Goal: Transaction & Acquisition: Purchase product/service

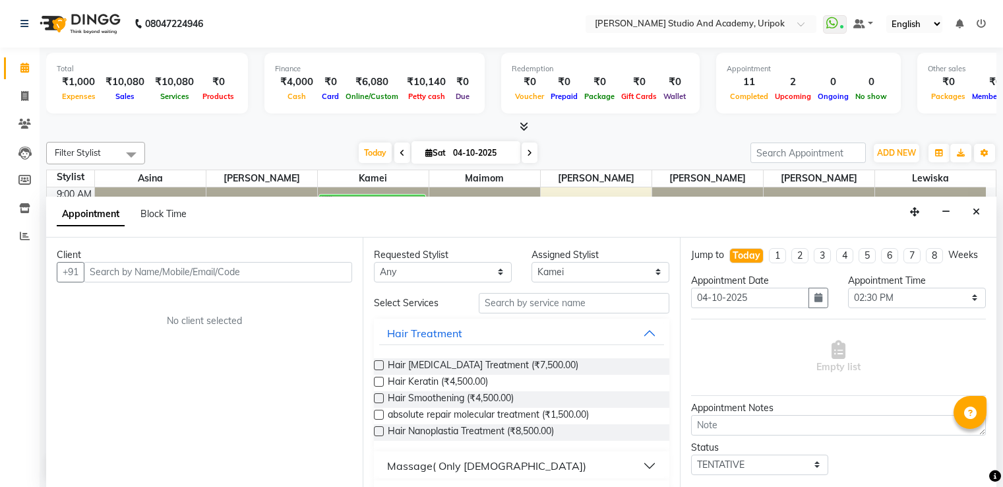
select select "71758"
select select "870"
select select "tentative"
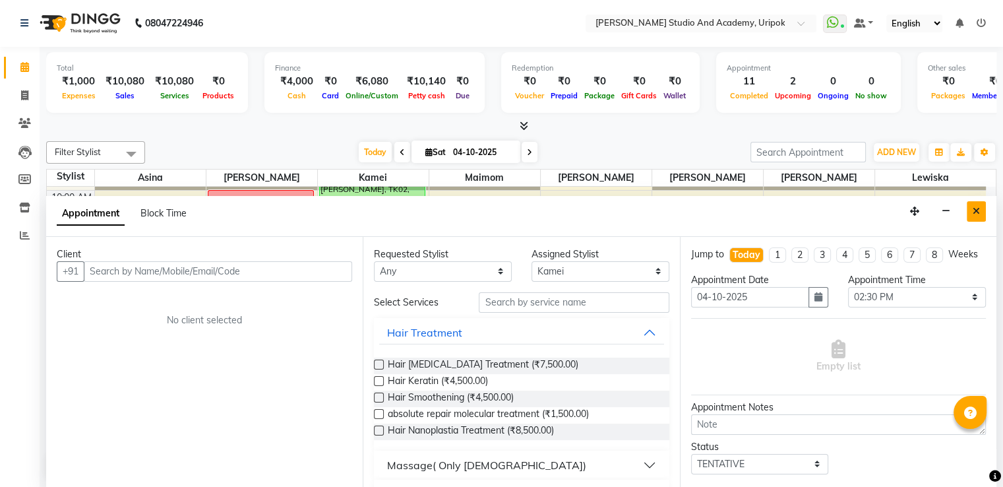
click at [984, 210] on button "Close" at bounding box center [976, 211] width 19 height 20
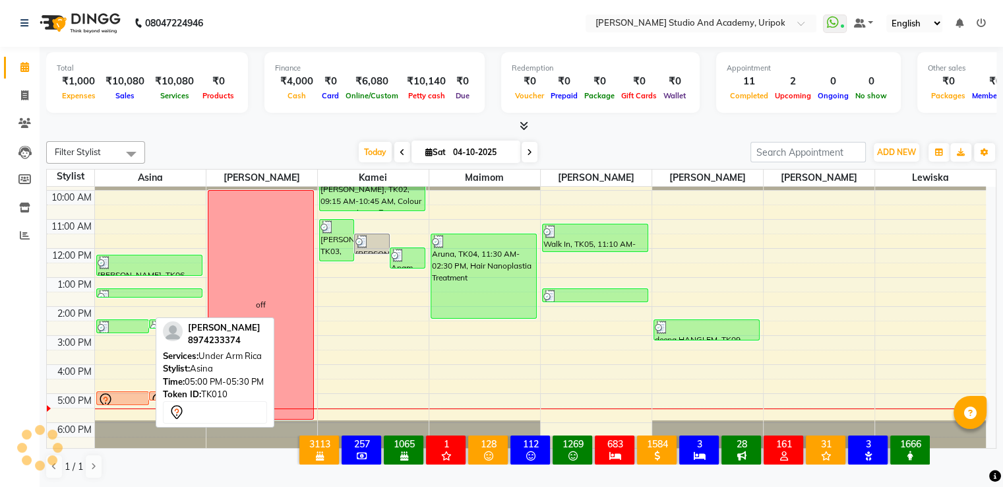
click at [137, 393] on div at bounding box center [123, 400] width 51 height 16
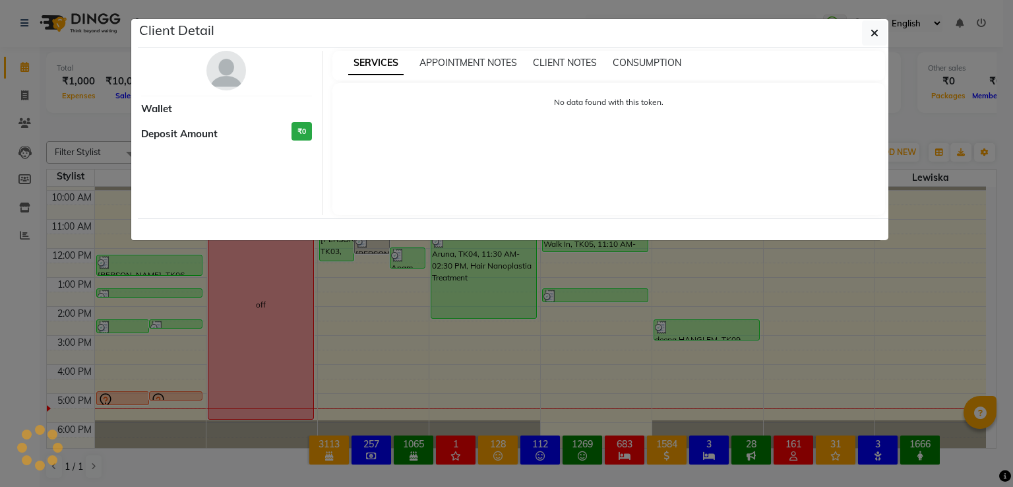
select select "7"
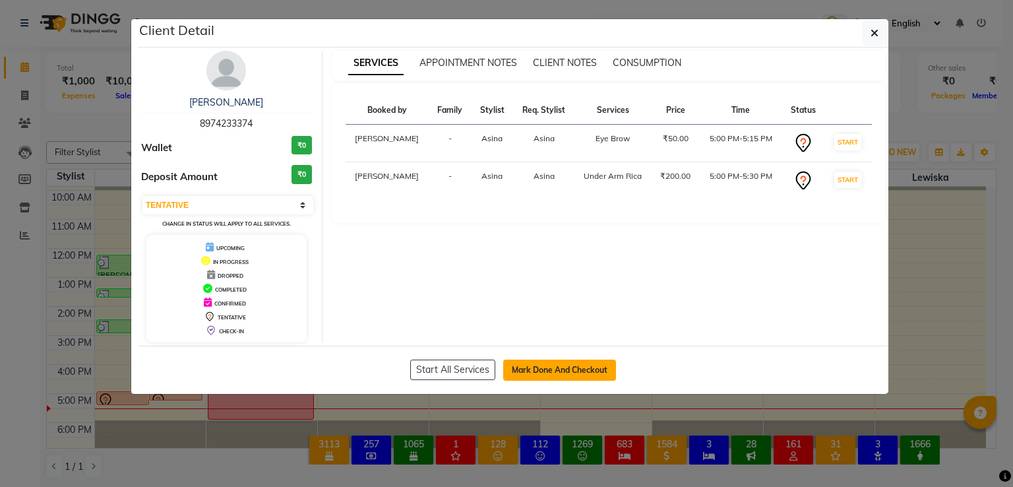
click at [525, 366] on button "Mark Done And Checkout" at bounding box center [559, 369] width 113 height 21
select select "service"
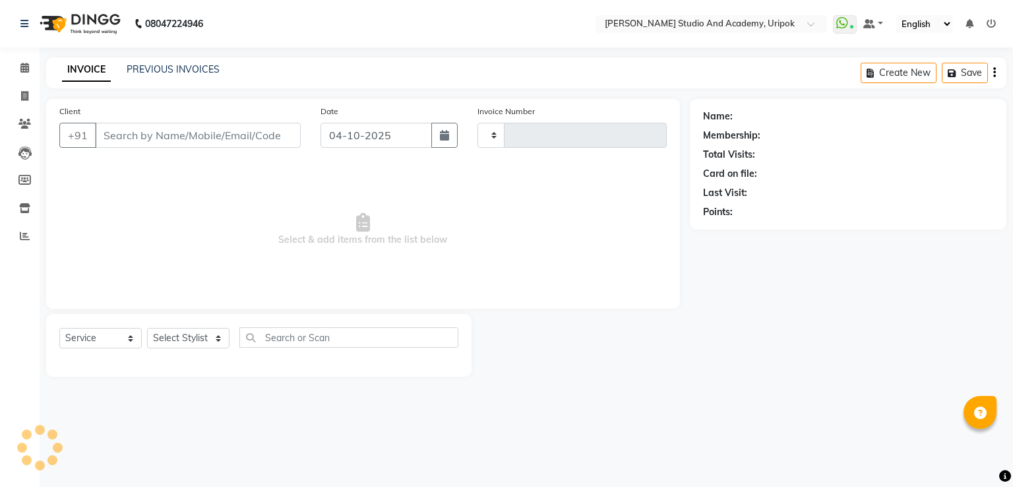
type input "1430"
select select "4880"
type input "89******74"
select select "29613"
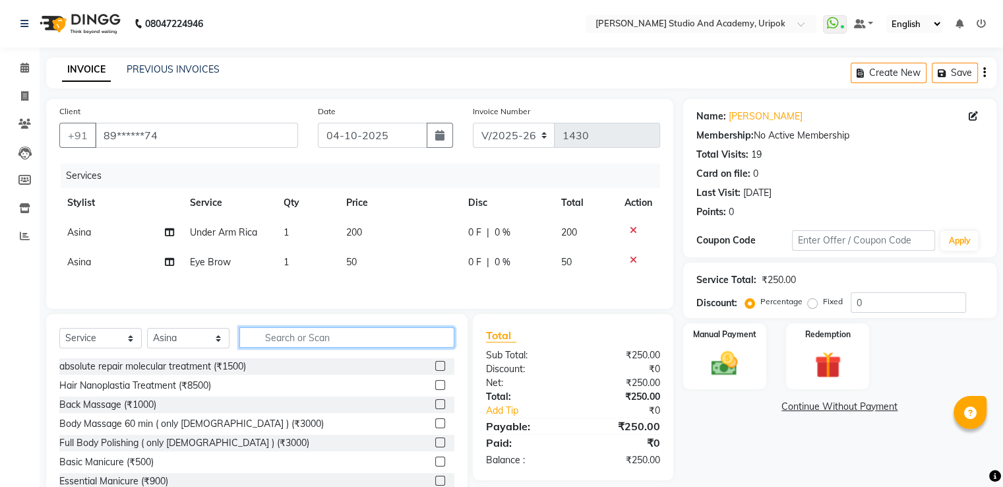
click at [332, 332] on input "text" at bounding box center [346, 337] width 215 height 20
click at [284, 330] on input "text" at bounding box center [346, 337] width 215 height 20
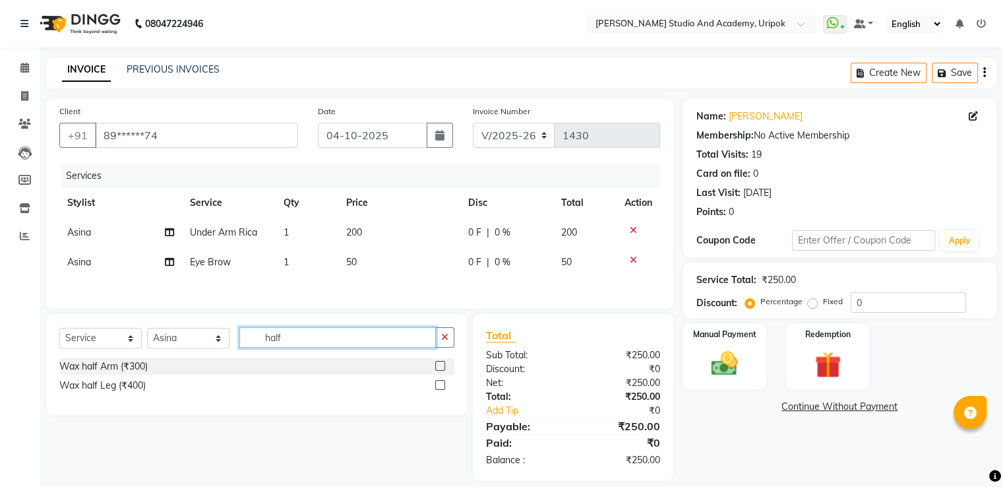
type input "half"
click at [436, 388] on label at bounding box center [440, 385] width 10 height 10
click at [436, 388] on input "checkbox" at bounding box center [439, 385] width 9 height 9
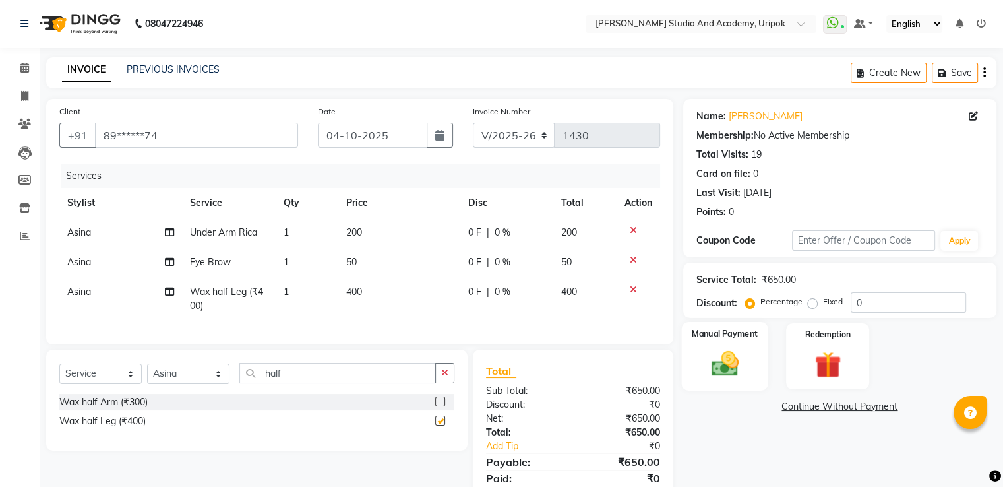
checkbox input "false"
click at [734, 373] on img at bounding box center [724, 364] width 44 height 32
click at [829, 409] on span "GPay" at bounding box center [825, 407] width 27 height 15
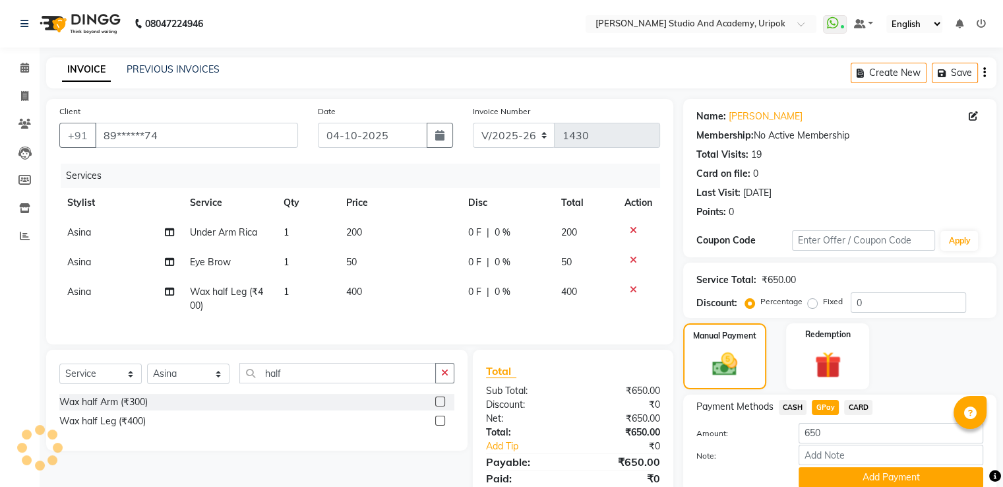
scroll to position [59, 0]
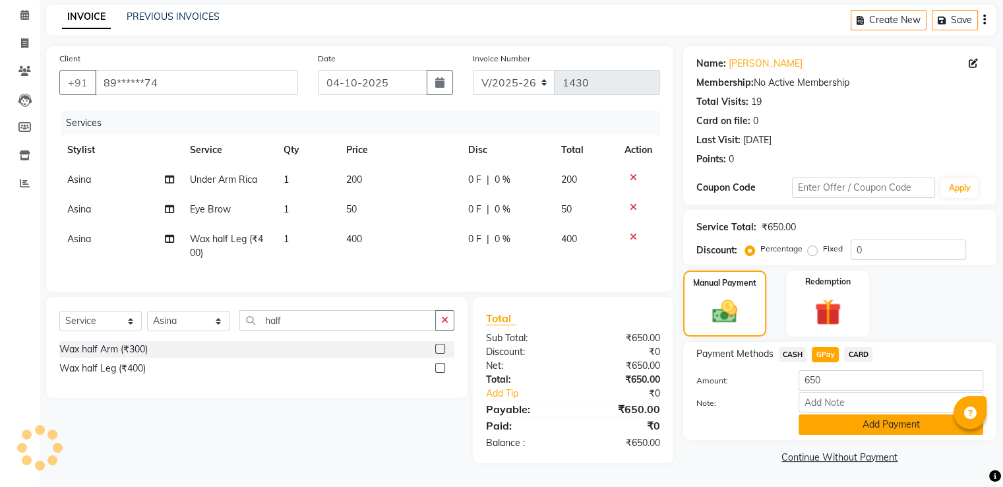
click at [905, 416] on button "Add Payment" at bounding box center [890, 424] width 185 height 20
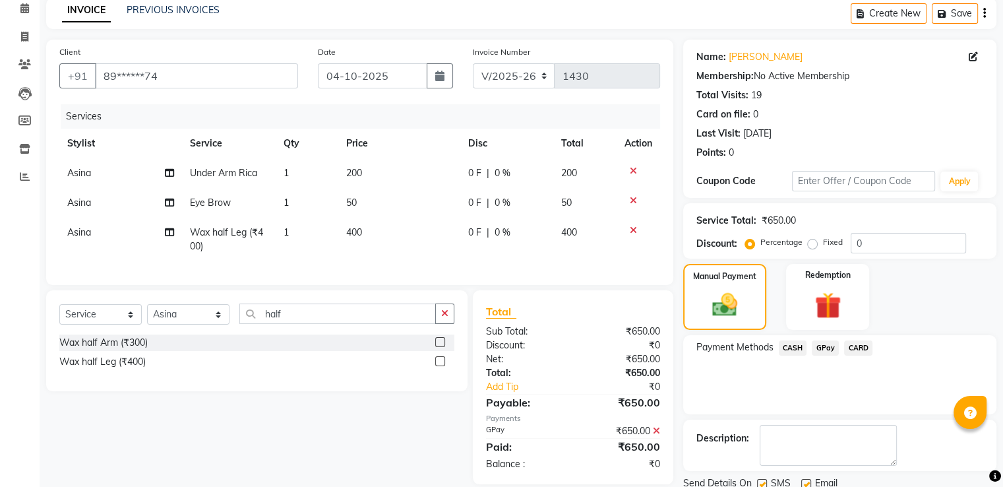
scroll to position [107, 0]
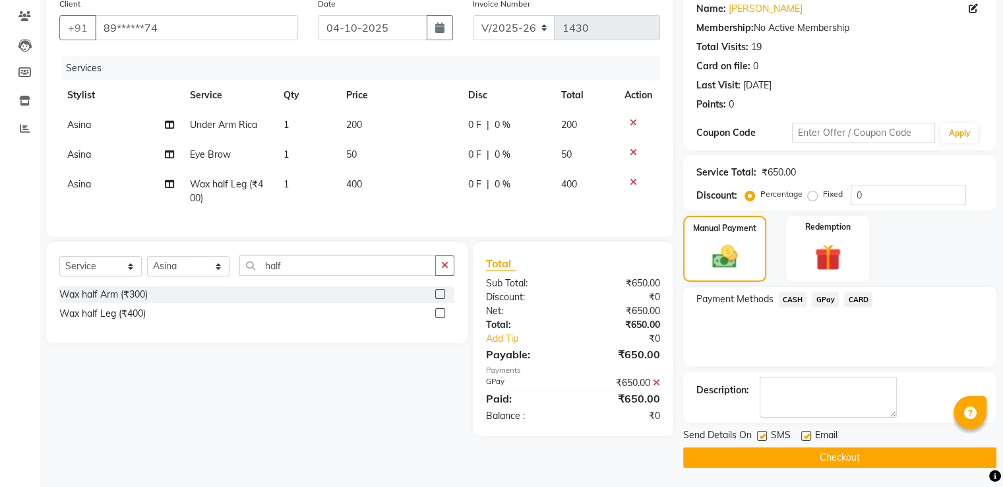
click at [930, 450] on button "Checkout" at bounding box center [839, 457] width 313 height 20
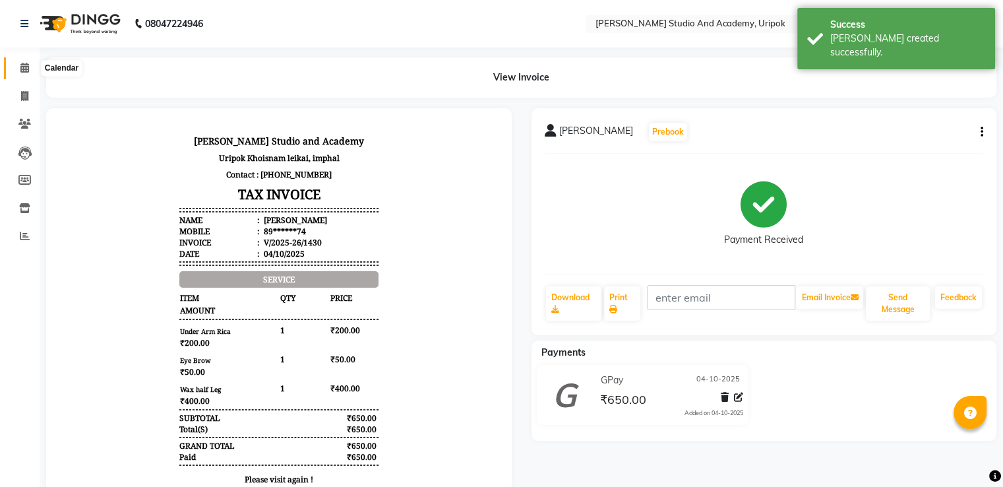
click at [26, 73] on span at bounding box center [24, 68] width 23 height 15
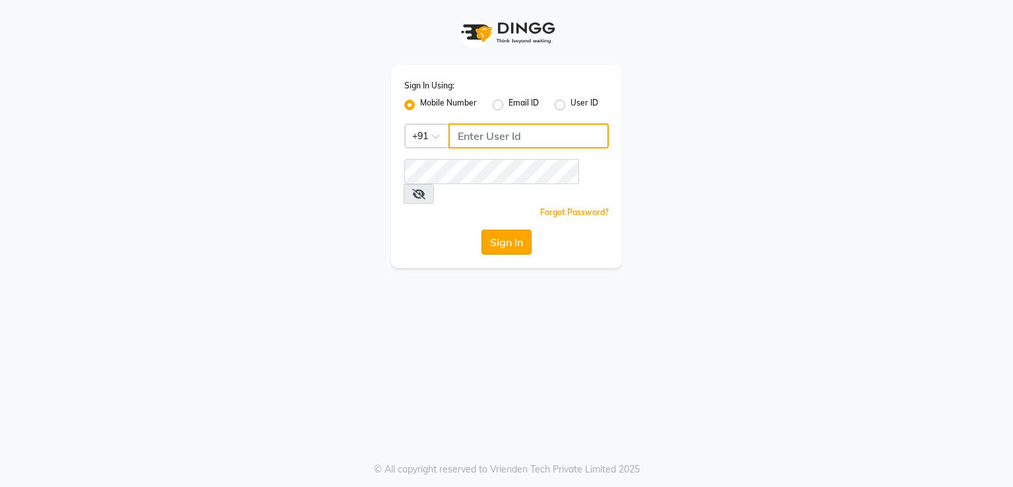
type input "9383215183"
click at [505, 229] on button "Sign In" at bounding box center [506, 241] width 50 height 25
